Goal: Task Accomplishment & Management: Manage account settings

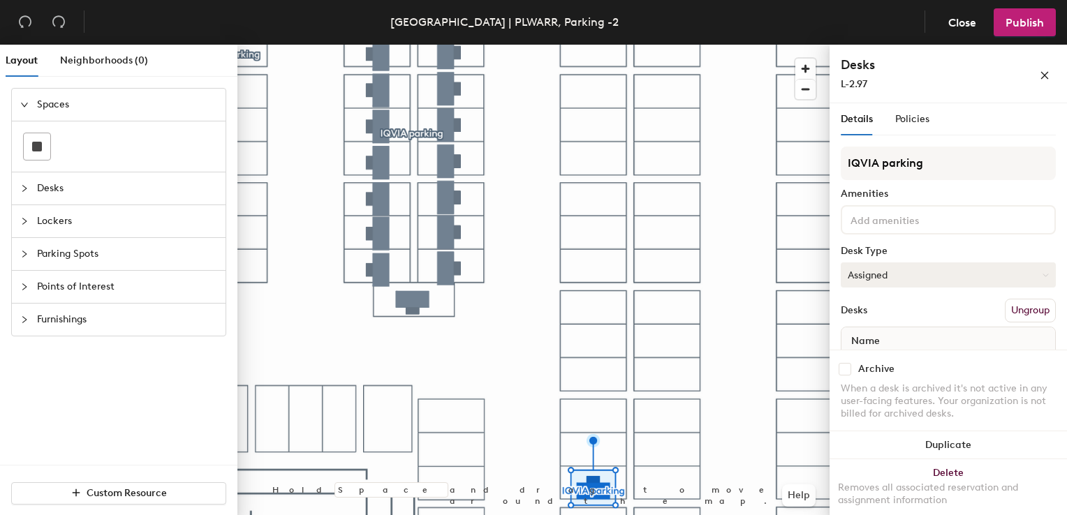
click at [869, 275] on button "Assigned" at bounding box center [948, 275] width 215 height 25
click at [882, 357] on div "Hoteled" at bounding box center [911, 360] width 140 height 21
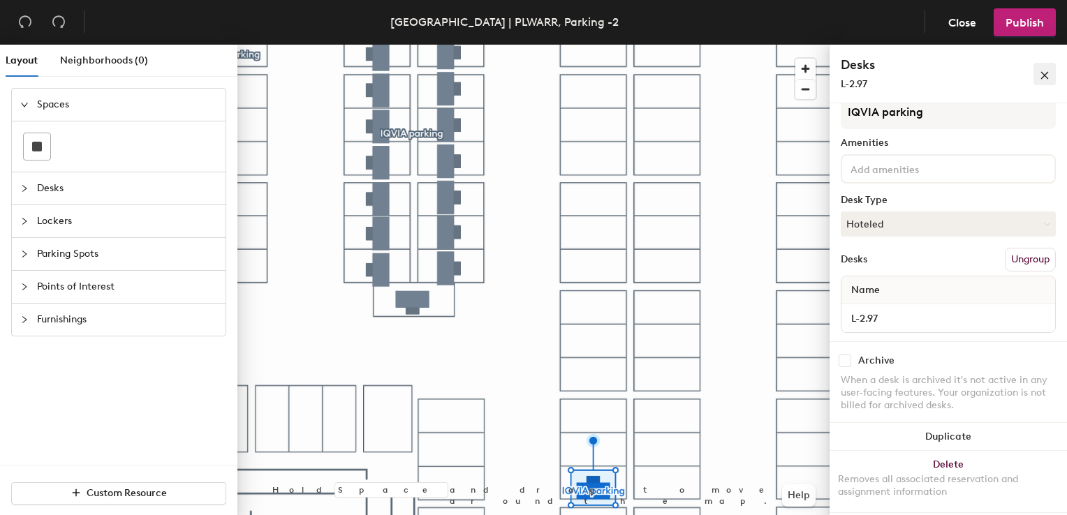
click at [1044, 73] on icon "close" at bounding box center [1045, 76] width 10 height 10
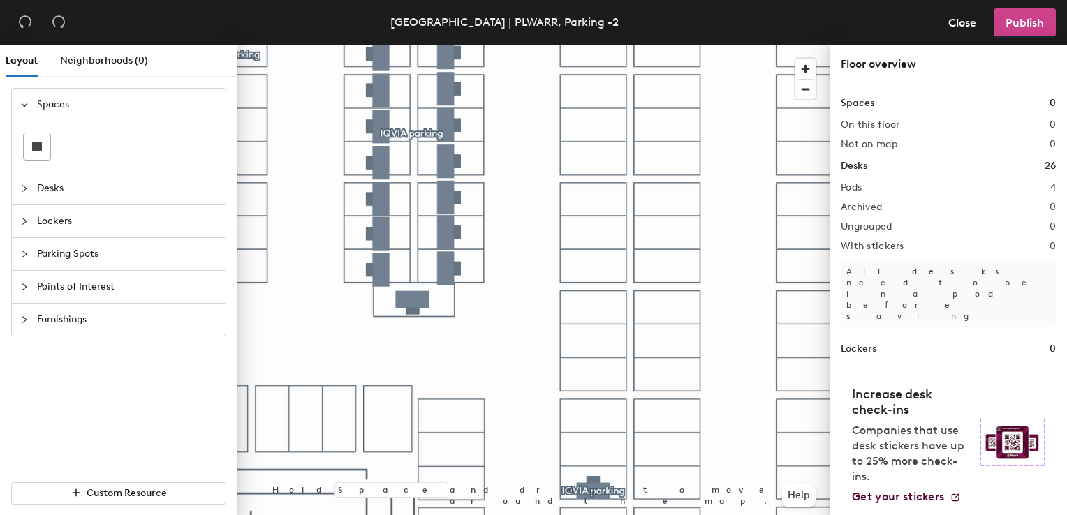
click at [1030, 20] on span "Publish" at bounding box center [1024, 22] width 38 height 13
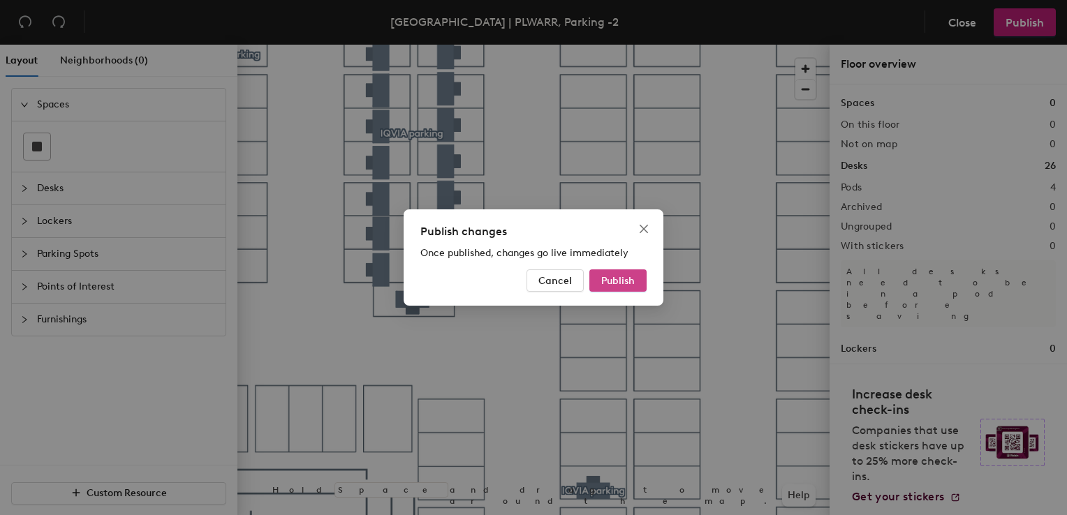
click at [617, 279] on span "Publish" at bounding box center [618, 281] width 34 height 12
